Goal: Communication & Community: Answer question/provide support

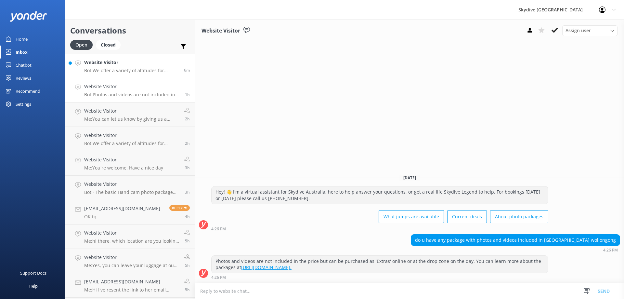
click at [98, 70] on p "Bot: We offer a variety of altitudes for skydiving, with all dropzones providin…" at bounding box center [131, 71] width 95 height 6
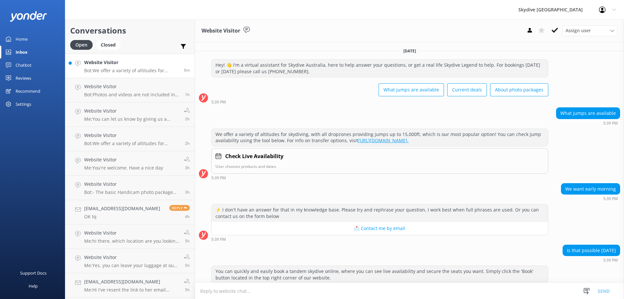
scroll to position [37, 0]
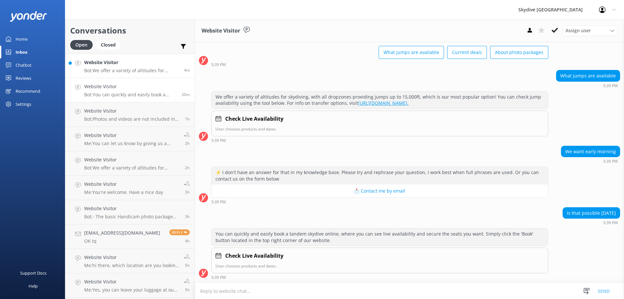
click at [122, 69] on p "Bot: We offer a variety of altitudes for skydiving, with all dropzones providin…" at bounding box center [131, 71] width 95 height 6
